Goal: Information Seeking & Learning: Check status

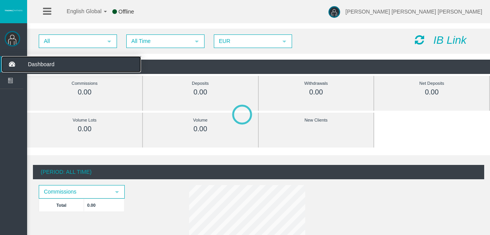
click at [43, 63] on span "Dashboard" at bounding box center [60, 64] width 76 height 16
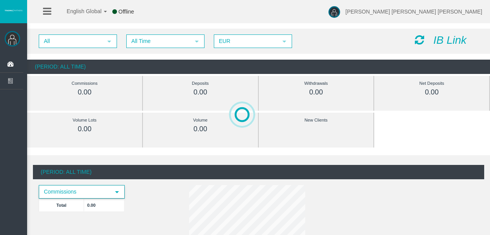
click at [109, 193] on span "Commissions" at bounding box center [75, 192] width 70 height 12
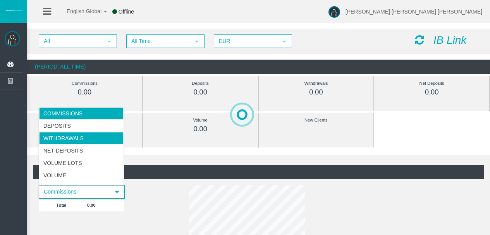
click at [76, 136] on li "Withdrawals" at bounding box center [81, 138] width 84 height 12
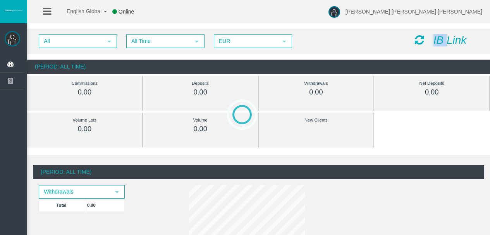
drag, startPoint x: 431, startPoint y: 39, endPoint x: 457, endPoint y: 40, distance: 26.0
click at [457, 40] on div "IB Link" at bounding box center [446, 40] width 75 height 12
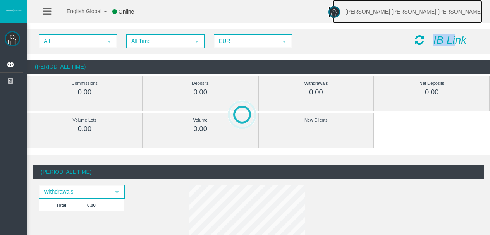
click at [340, 10] on img at bounding box center [334, 12] width 12 height 12
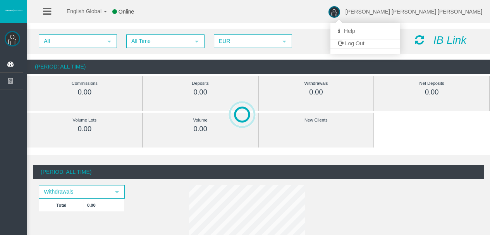
click at [385, 13] on div "English Global 简体中文 English Global 日本語 한국어 Online Antonio Jose Lopez Vargas Hel…" at bounding box center [245, 11] width 490 height 23
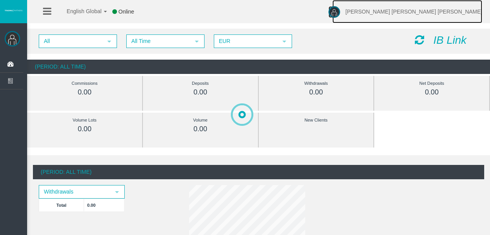
click at [436, 9] on span "[PERSON_NAME] [PERSON_NAME] [PERSON_NAME]" at bounding box center [413, 12] width 137 height 6
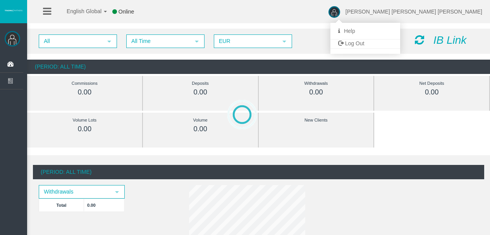
click at [359, 15] on div "English Global 简体中文 English Global 日本語 한국어 Online Antonio Jose Lopez Vargas Hel…" at bounding box center [245, 11] width 490 height 23
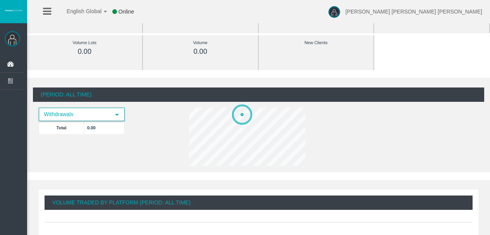
click at [54, 117] on span "Withdrawals" at bounding box center [75, 114] width 70 height 12
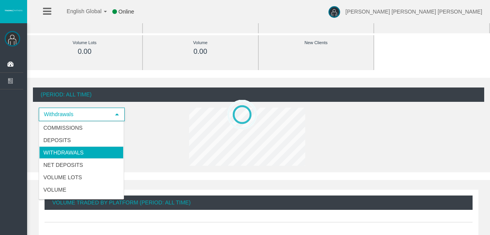
click at [82, 154] on li "Withdrawals" at bounding box center [81, 152] width 84 height 12
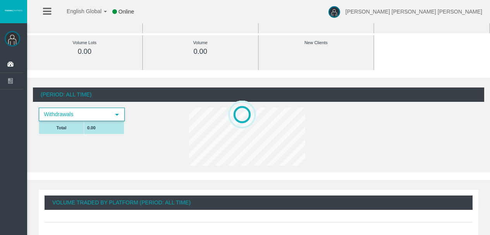
click at [61, 128] on td "Total" at bounding box center [61, 127] width 45 height 13
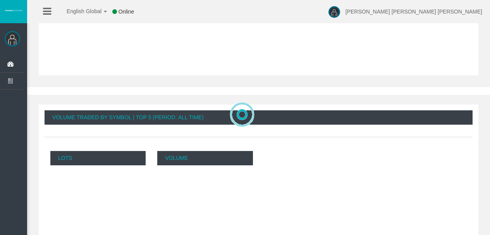
scroll to position [387, 0]
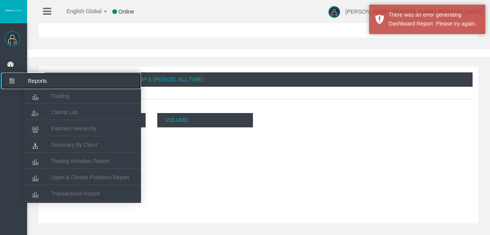
click at [17, 80] on icon at bounding box center [12, 81] width 21 height 16
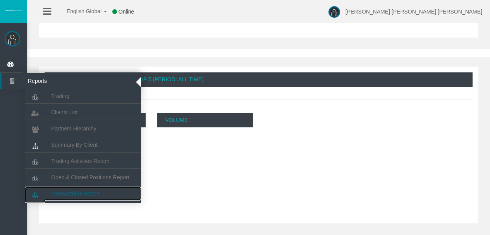
click at [83, 193] on span "Transactions Report" at bounding box center [75, 194] width 49 height 6
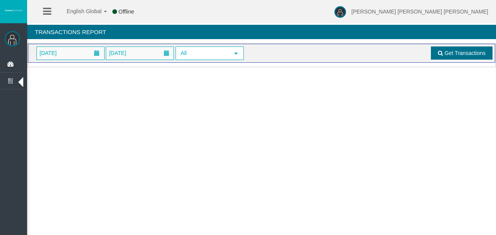
click at [471, 54] on span "Get Transactions" at bounding box center [464, 53] width 41 height 6
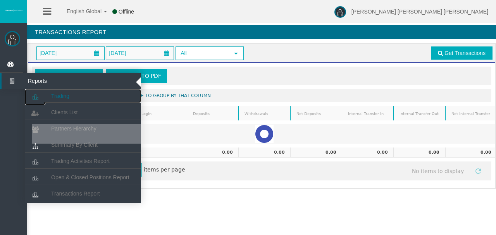
click at [71, 97] on link "Trading" at bounding box center [83, 96] width 116 height 14
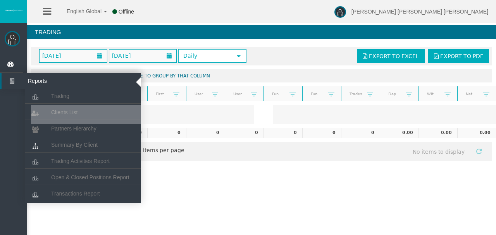
click at [15, 83] on icon at bounding box center [12, 81] width 21 height 16
click at [13, 83] on icon at bounding box center [12, 81] width 21 height 16
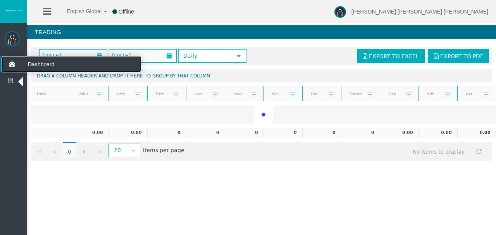
click at [12, 64] on icon at bounding box center [12, 64] width 21 height 16
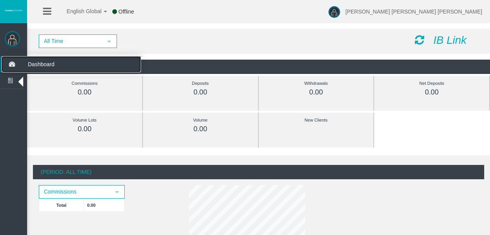
click at [58, 64] on span "Dashboard" at bounding box center [60, 64] width 76 height 16
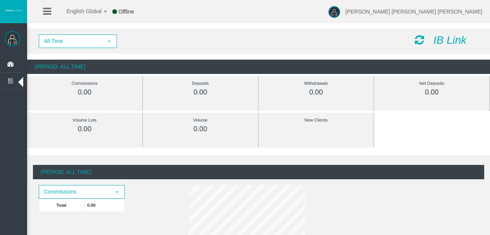
click at [2, 12] on div at bounding box center [13, 11] width 27 height 23
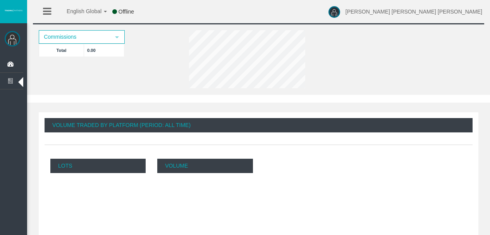
scroll to position [39, 0]
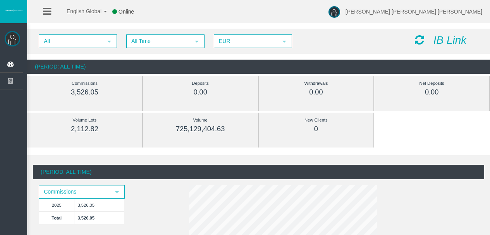
click at [311, 91] on div "0.00" at bounding box center [316, 92] width 80 height 9
click at [201, 90] on div "0.00" at bounding box center [200, 92] width 80 height 9
click at [328, 89] on div "0.00" at bounding box center [316, 92] width 80 height 9
click at [214, 131] on div "725,129,404.63" at bounding box center [200, 129] width 80 height 9
click at [86, 133] on div "2,112.82" at bounding box center [85, 129] width 80 height 9
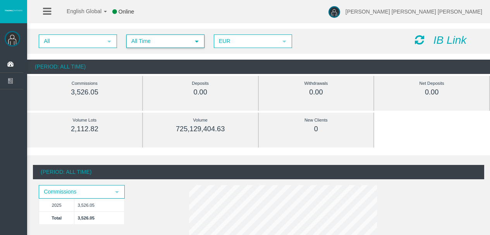
click at [164, 41] on span "All Time" at bounding box center [158, 41] width 63 height 12
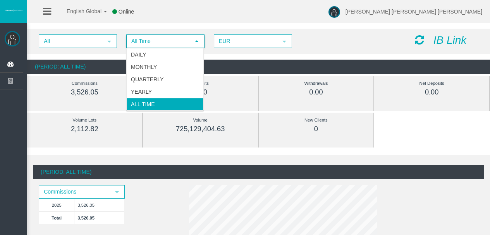
click at [165, 42] on span "All Time" at bounding box center [158, 41] width 63 height 12
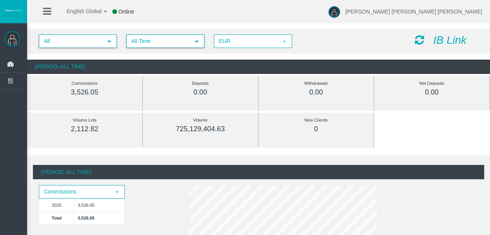
click at [93, 42] on span "All" at bounding box center [71, 41] width 63 height 12
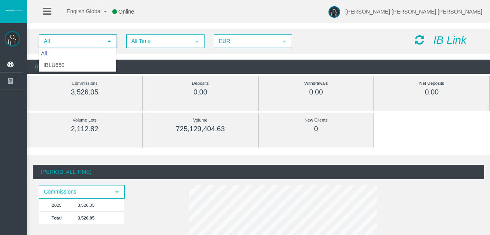
click at [91, 45] on span "All" at bounding box center [71, 41] width 63 height 12
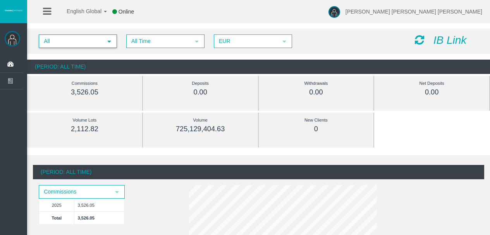
click at [51, 9] on li at bounding box center [47, 11] width 12 height 23
click at [48, 11] on icon at bounding box center [47, 12] width 8 height 10
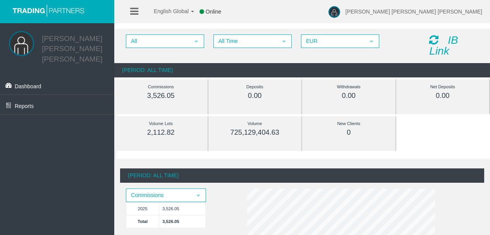
click at [69, 44] on link "[PERSON_NAME] [PERSON_NAME] [PERSON_NAME]" at bounding box center [72, 48] width 60 height 29
click at [28, 83] on span "Dashboard" at bounding box center [28, 86] width 27 height 6
click at [395, 36] on div "All select All Time select 5 EUR select EUR" at bounding box center [271, 41] width 303 height 14
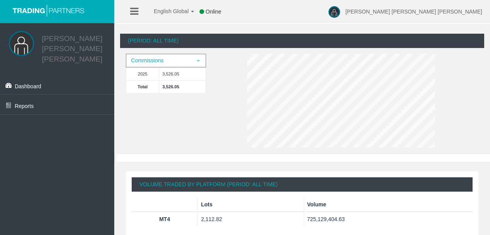
scroll to position [19, 0]
